Goal: Information Seeking & Learning: Learn about a topic

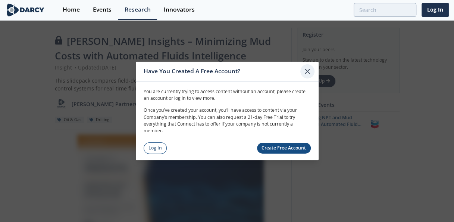
click at [308, 70] on icon at bounding box center [307, 71] width 4 height 4
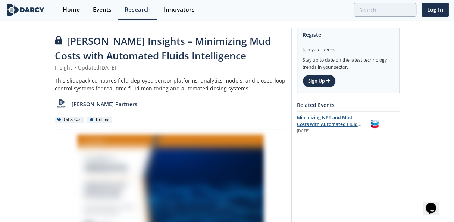
click at [338, 126] on span "Minimizing NPT and Mud Costs with Automated Fluids Intelligence" at bounding box center [329, 124] width 65 height 20
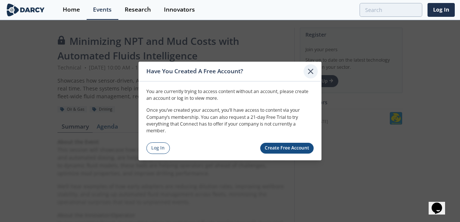
click at [308, 73] on icon at bounding box center [310, 71] width 9 height 9
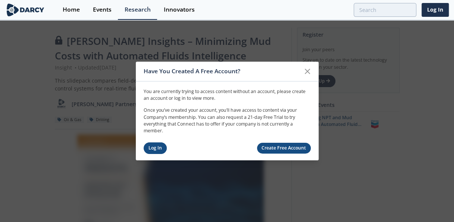
click at [152, 148] on link "Log In" at bounding box center [156, 148] width 24 height 12
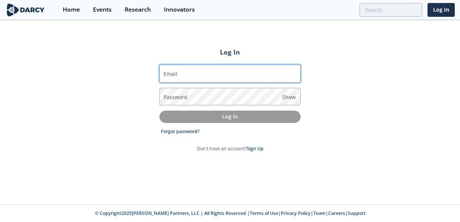
click at [186, 77] on input "Email" at bounding box center [229, 74] width 141 height 18
type input "mark.j.trigg@exxonmobil.com"
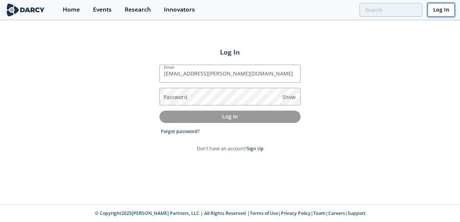
click at [446, 12] on link "Log In" at bounding box center [441, 10] width 27 height 14
